Goal: Information Seeking & Learning: Check status

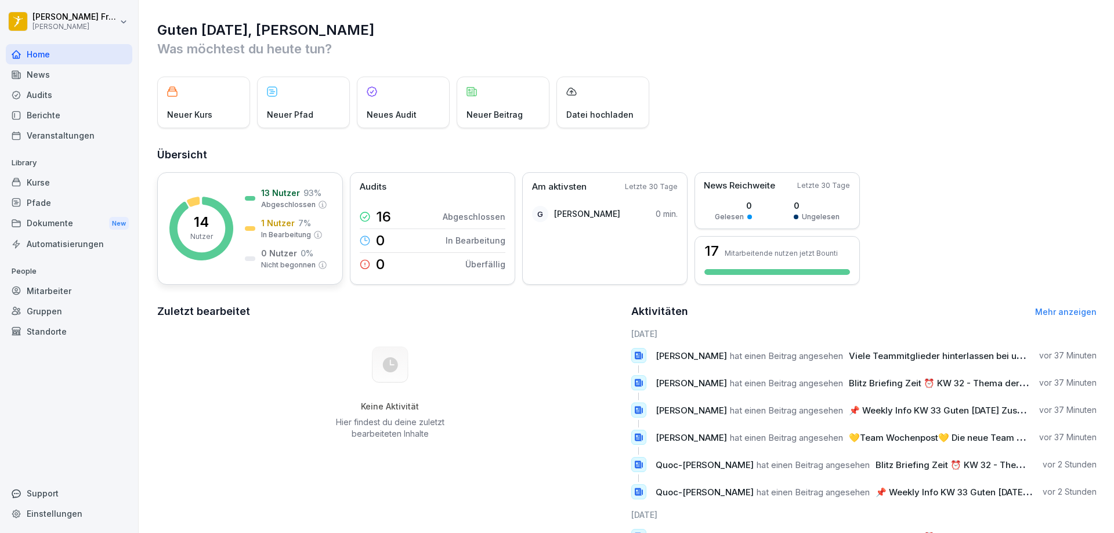
click at [299, 228] on p "7 %" at bounding box center [304, 223] width 13 height 12
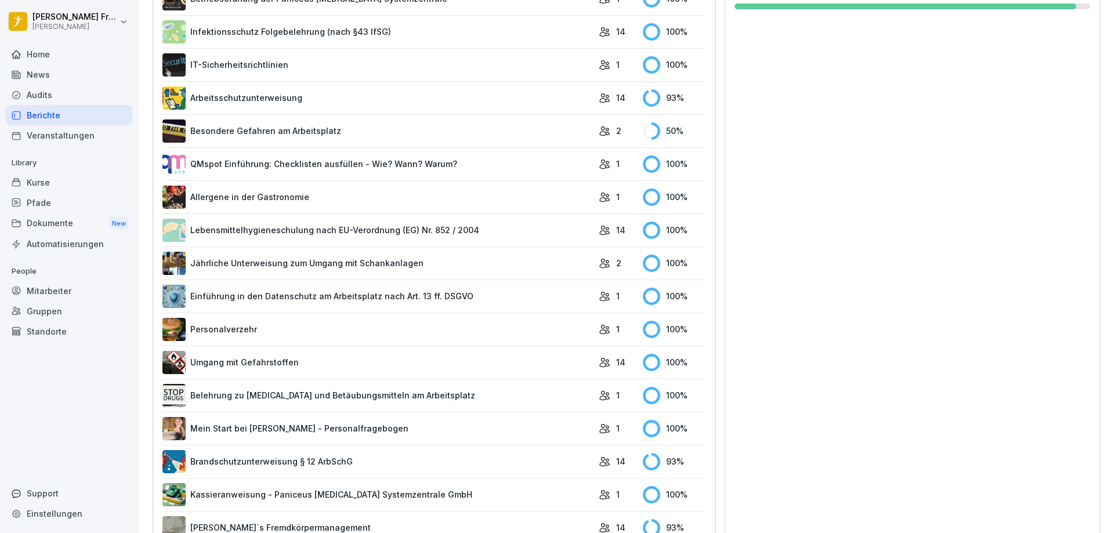
scroll to position [266, 0]
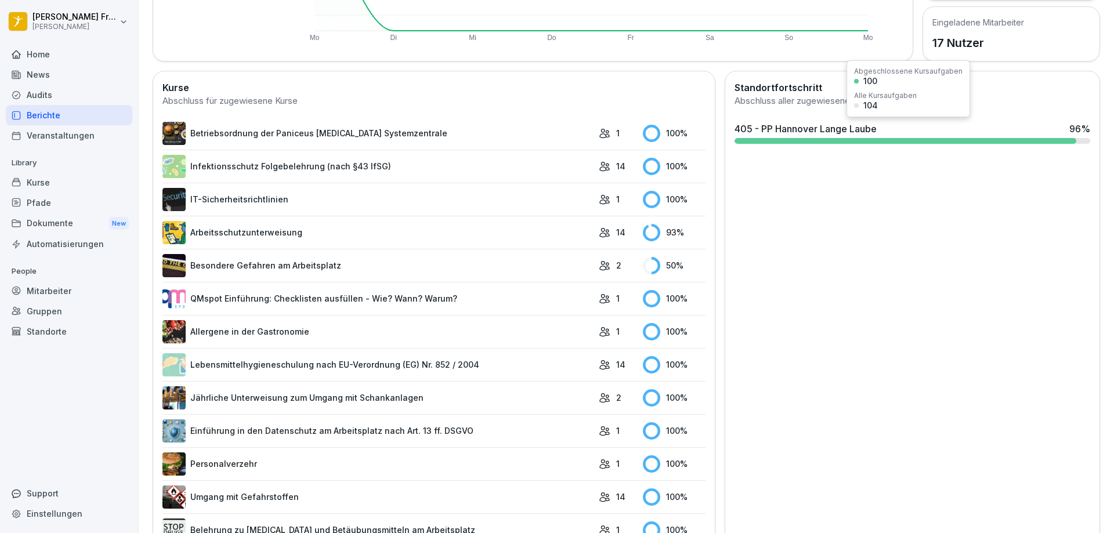
click at [988, 134] on div "405 - PP Hannover Lange Laube 96 %" at bounding box center [913, 129] width 356 height 14
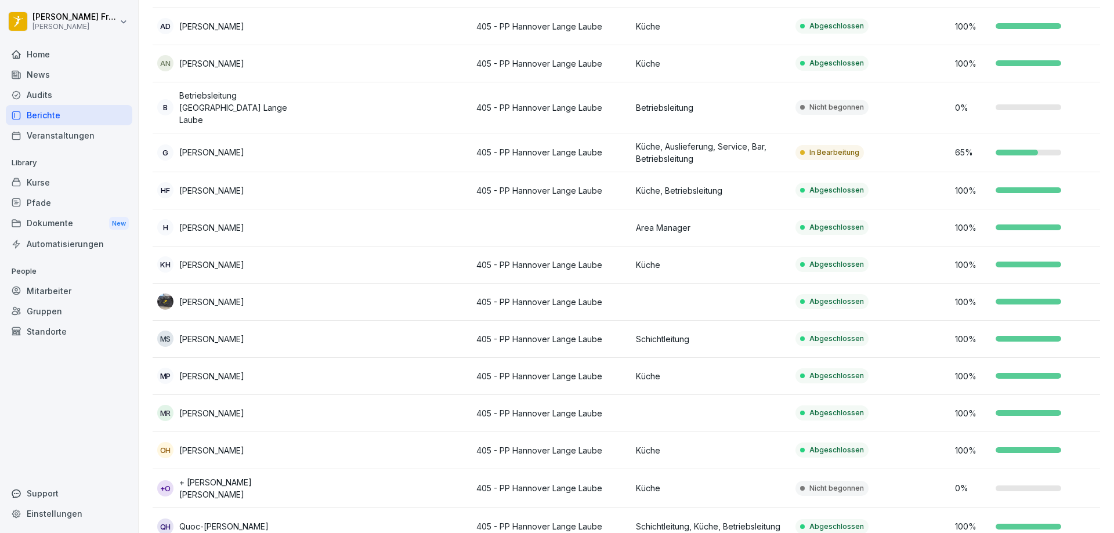
scroll to position [257, 0]
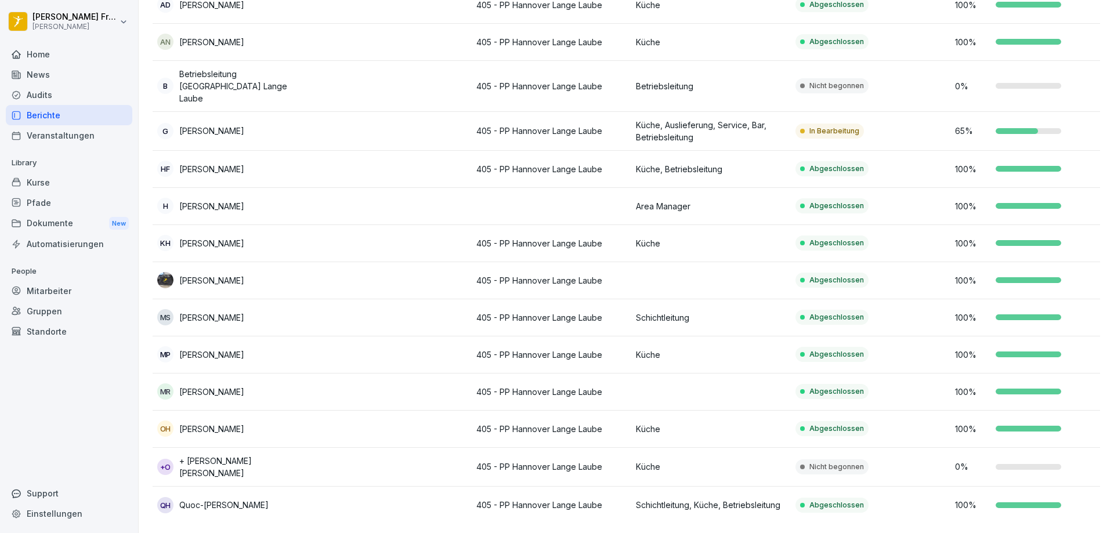
click at [423, 448] on td at bounding box center [392, 467] width 160 height 39
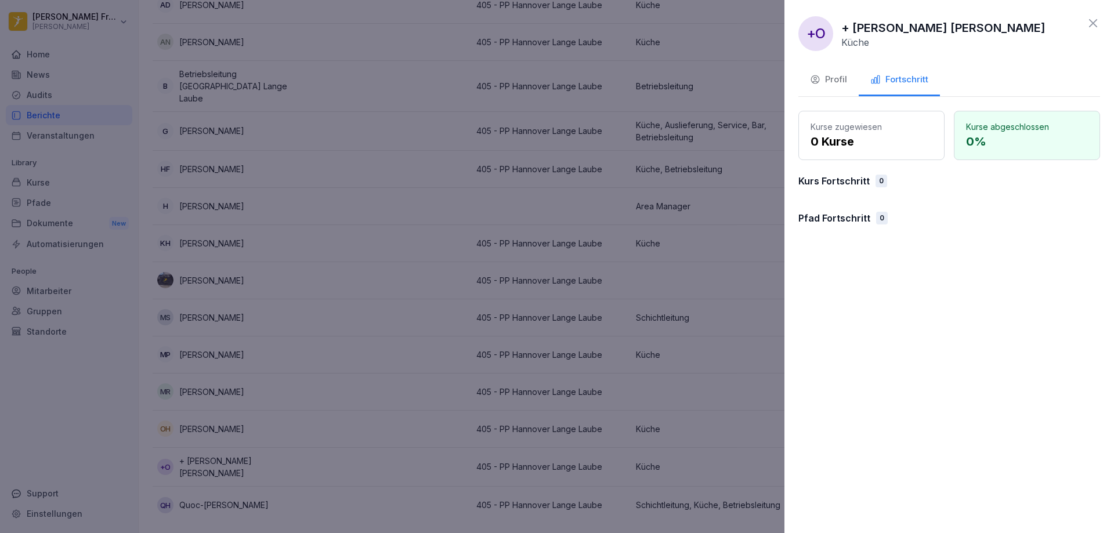
click at [842, 138] on p "0 Kurse" at bounding box center [872, 141] width 122 height 17
click at [1088, 26] on icon at bounding box center [1094, 23] width 14 height 14
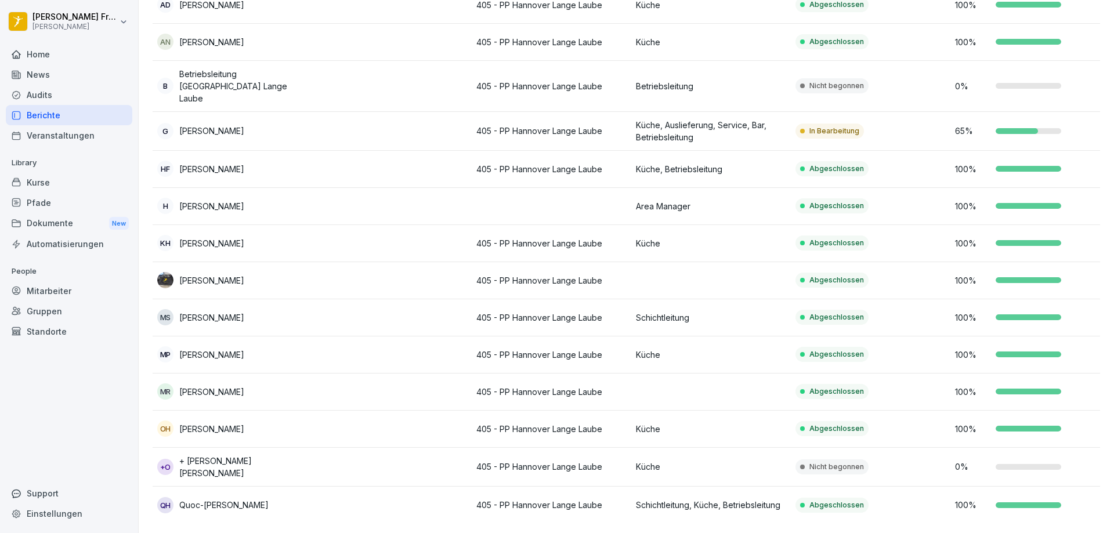
click at [195, 459] on td "+O + [PERSON_NAME] [PERSON_NAME]" at bounding box center [233, 467] width 160 height 39
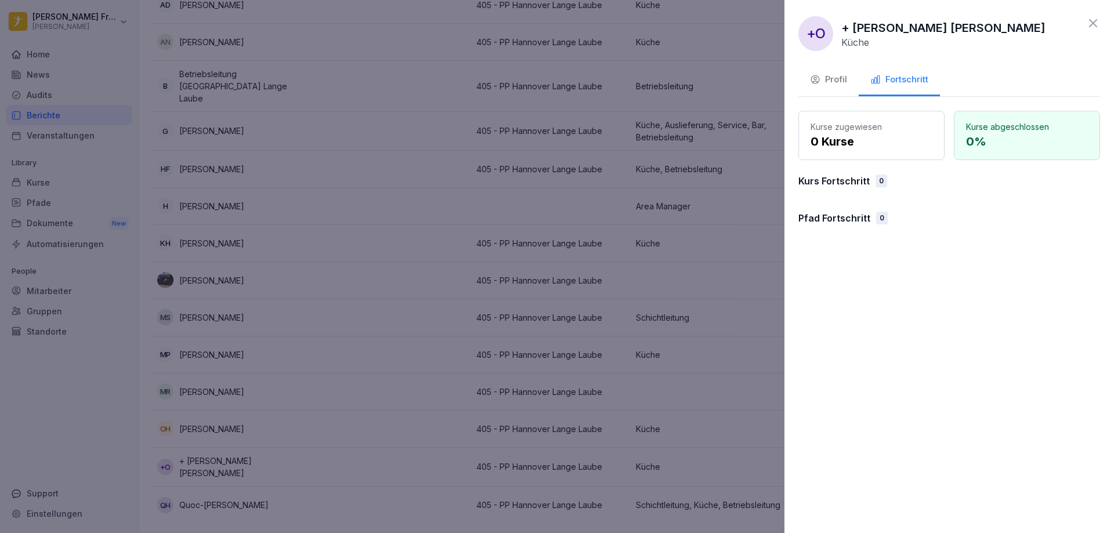
click at [1098, 20] on icon at bounding box center [1094, 23] width 14 height 14
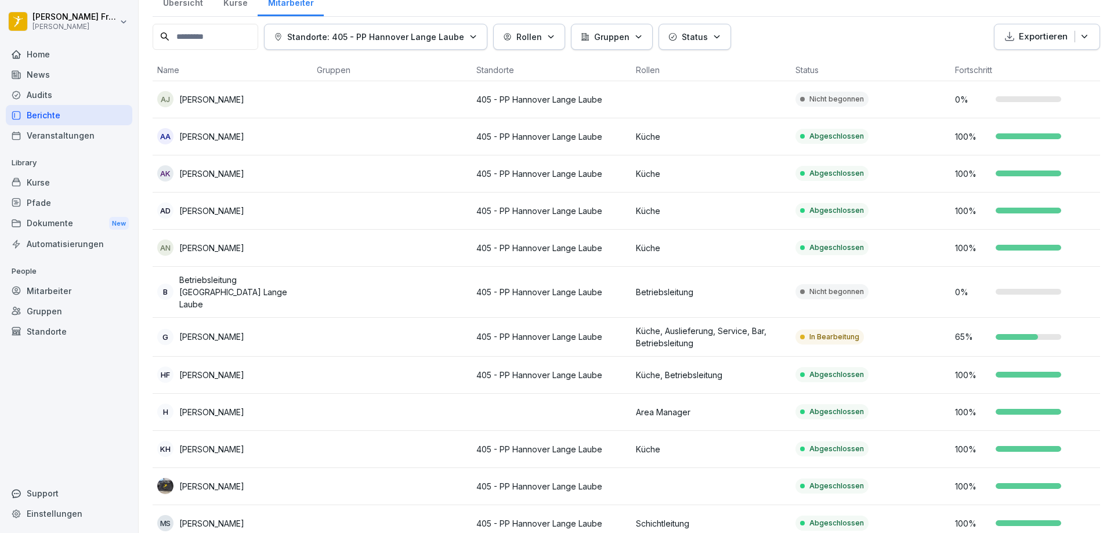
scroll to position [25, 0]
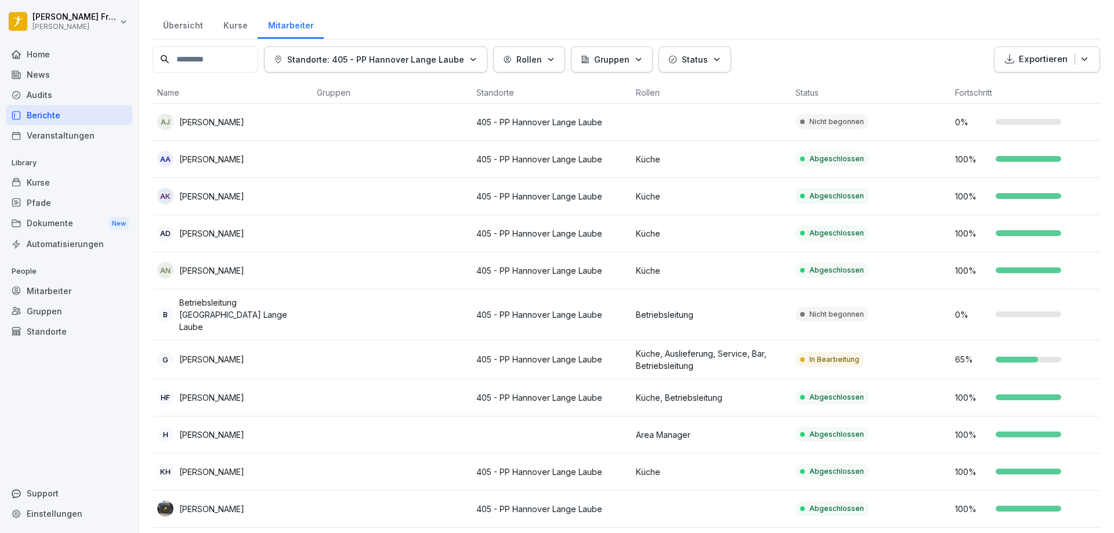
click at [240, 120] on p "[PERSON_NAME]" at bounding box center [211, 122] width 65 height 12
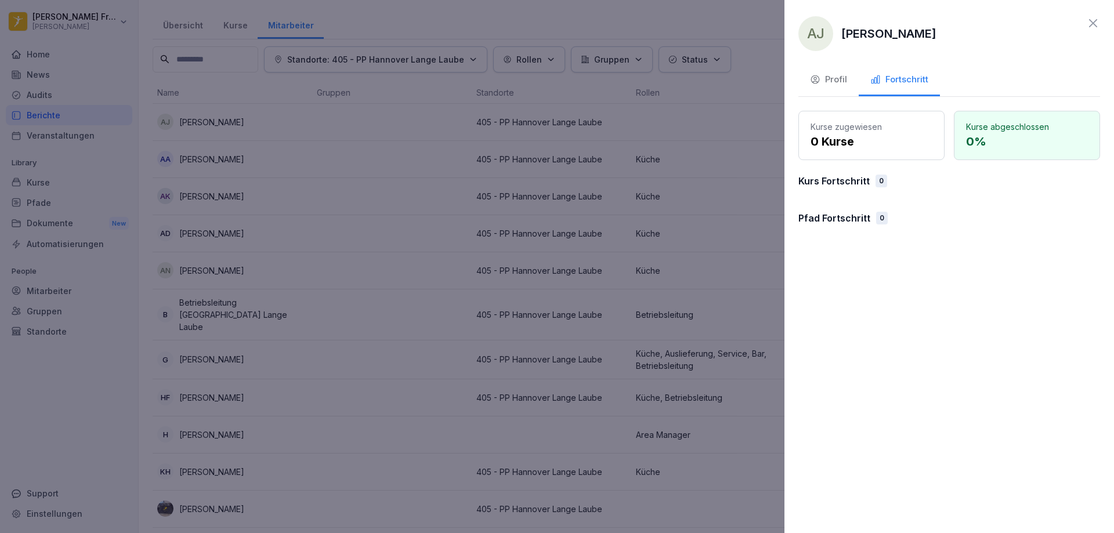
click at [1089, 19] on icon at bounding box center [1094, 23] width 14 height 14
